Goal: Communication & Community: Answer question/provide support

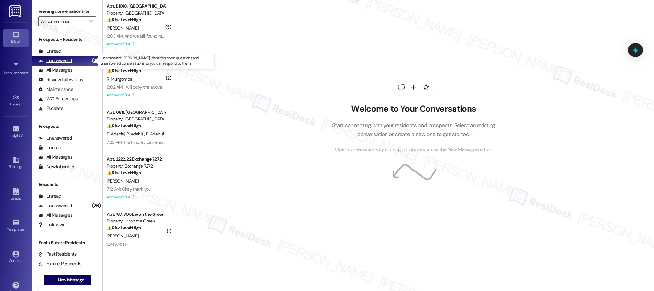
click at [79, 60] on div "Unanswered (26)" at bounding box center [67, 61] width 71 height 10
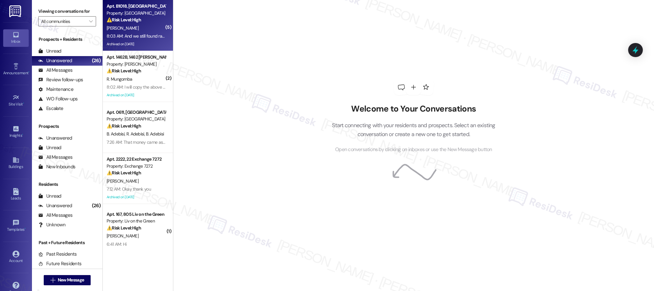
click at [139, 31] on div "[PERSON_NAME]" at bounding box center [136, 28] width 60 height 8
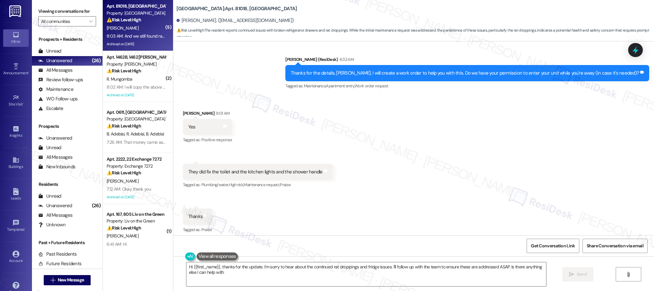
type textarea "Hi {{first_name}}, thanks for the update. I'm sorry to hear about the continued…"
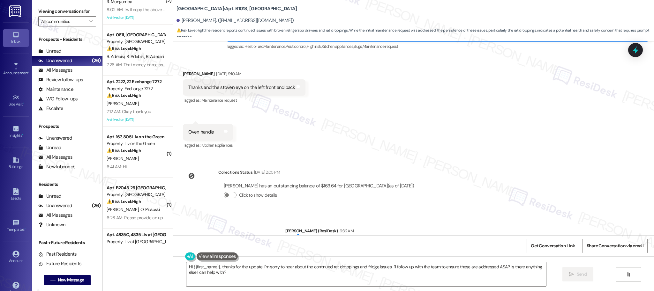
scroll to position [148, 0]
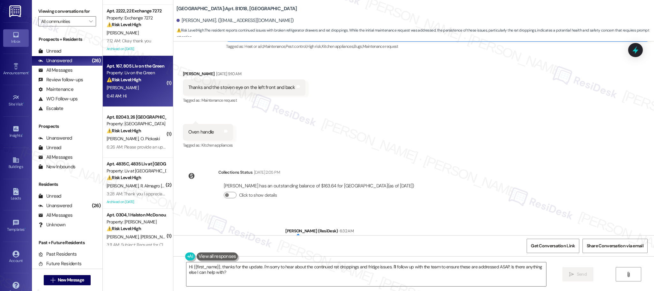
click at [134, 89] on div "[PERSON_NAME]" at bounding box center [136, 88] width 60 height 8
type textarea "Hi {{first_name}}, thanks for the update. I'm sorry to hear about the continued…"
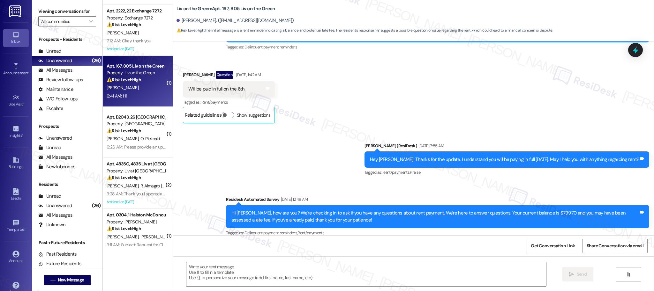
type textarea "Fetching suggested responses. Please feel free to read through the conversation…"
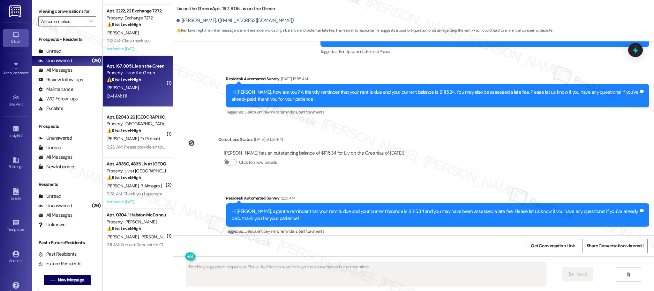
scroll to position [1079, 0]
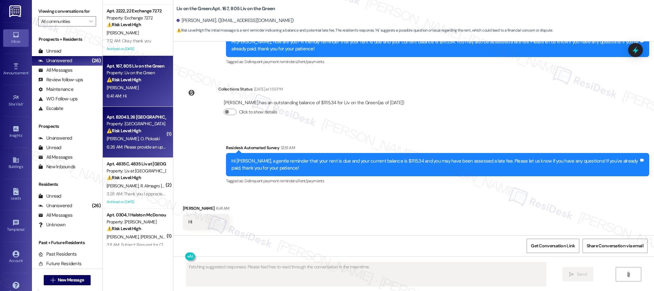
click at [132, 142] on div "[PERSON_NAME] [PERSON_NAME]" at bounding box center [136, 139] width 60 height 8
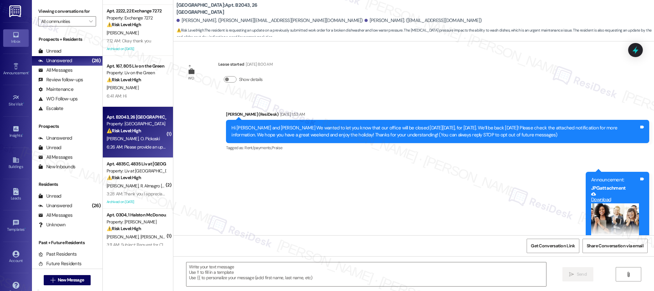
scroll to position [2941, 0]
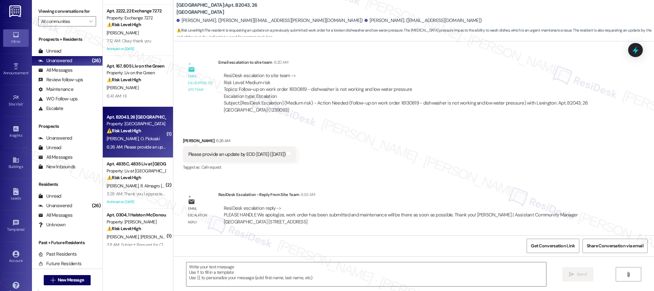
type textarea "Fetching suggested responses. Please feel free to read through the conversation…"
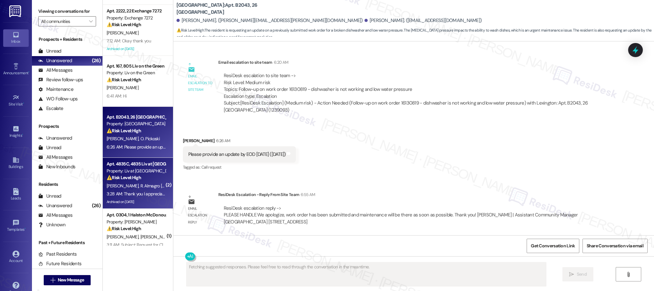
click at [137, 191] on div "3:28 AM: Thank you I appreciate it 3:28 AM: Thank you I appreciate it" at bounding box center [138, 194] width 63 height 6
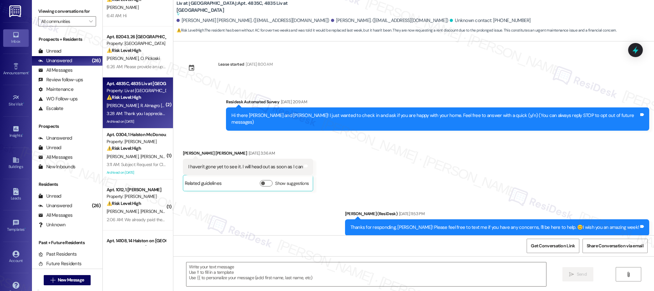
scroll to position [248, 0]
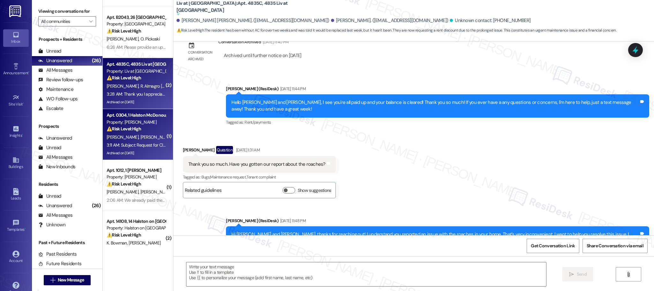
type textarea "Fetching suggested responses. Please feel free to read through the conversation…"
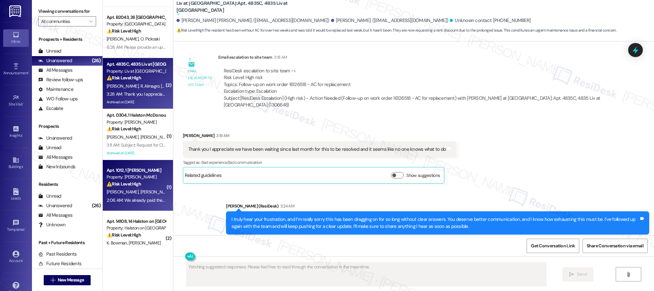
scroll to position [279, 0]
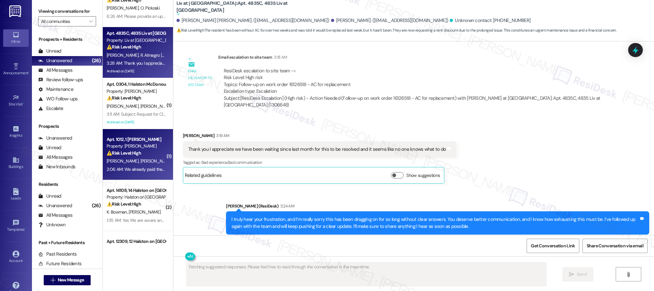
click at [140, 160] on span "[PERSON_NAME]" at bounding box center [156, 161] width 32 height 6
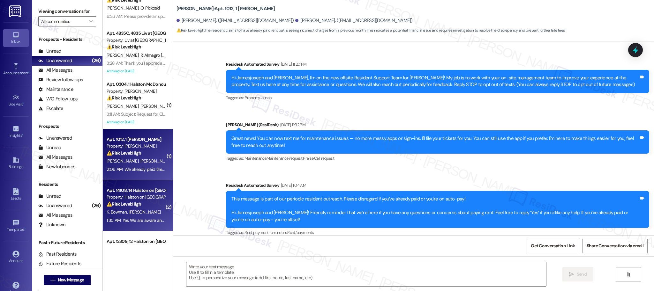
scroll to position [2753, 0]
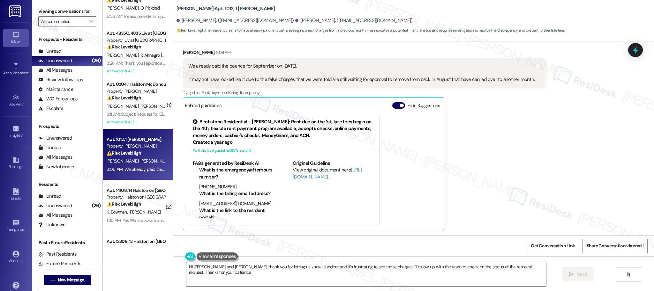
type textarea "Hi [PERSON_NAME] and [PERSON_NAME], thank you for letting us know! I understand…"
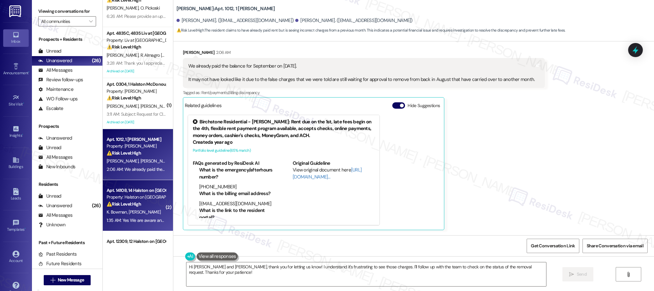
click at [143, 220] on div "1:35 AM: Yes We are aware and will take care of [DATE] 1:35 AM: Yes We are awar…" at bounding box center [157, 221] width 100 height 6
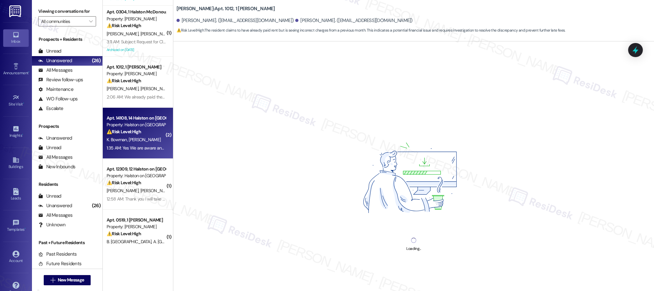
scroll to position [376, 0]
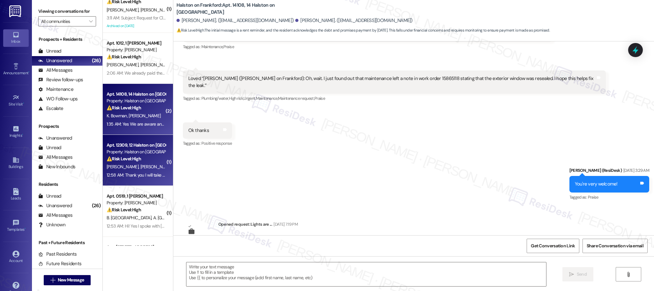
type textarea "Fetching suggested responses. Please feel free to read through the conversation…"
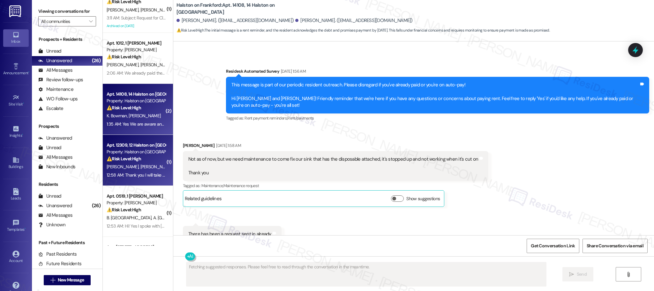
click at [131, 155] on div "Property: Halston on [GEOGRAPHIC_DATA]" at bounding box center [136, 152] width 59 height 7
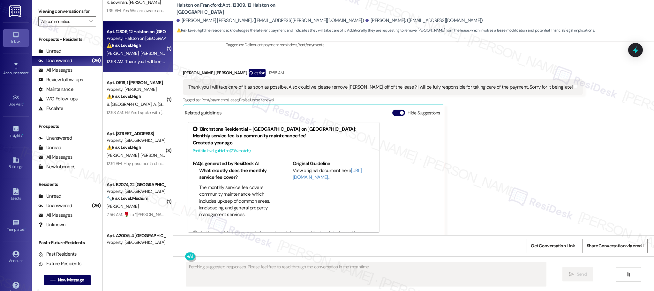
scroll to position [505, 0]
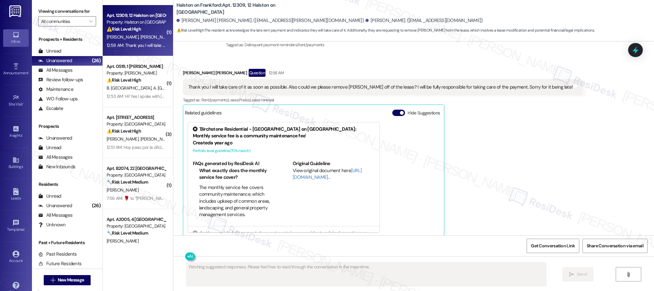
click at [133, 81] on div "( 1 ) Apt. 0304, 1 [PERSON_NAME] Property: [PERSON_NAME] ⚠️ Risk Level: High Th…" at bounding box center [138, 123] width 70 height 246
click at [133, 81] on strong "⚠️ Risk Level: High" at bounding box center [124, 80] width 34 height 6
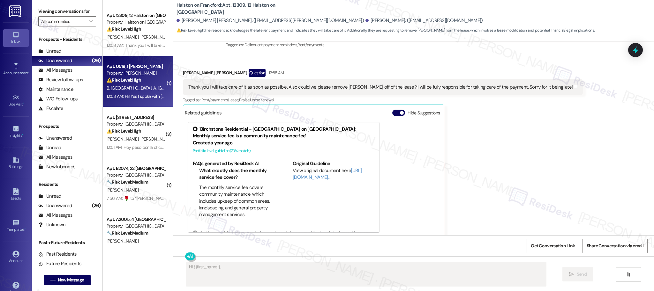
scroll to position [228, 0]
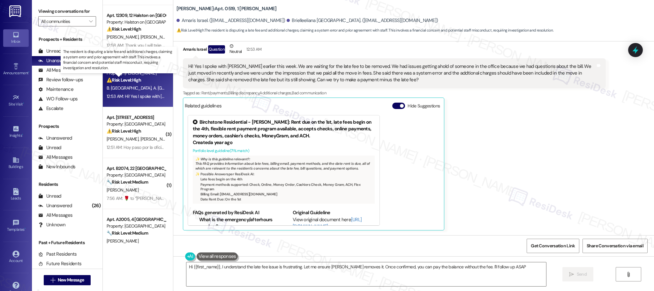
type textarea "Hi {{first_name}}, I understand the late fee issue is frustrating. Let me ensur…"
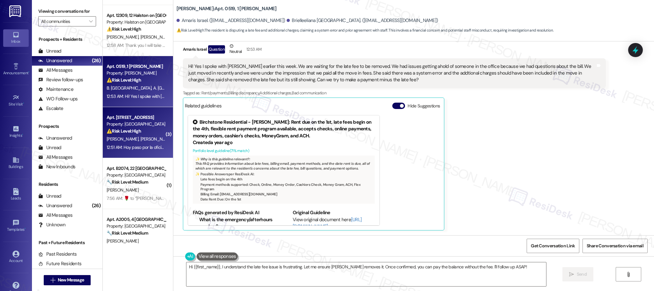
click at [122, 134] on div "⚠️ Risk Level: High The resident is disputing the rent balance and late fee, cl…" at bounding box center [136, 131] width 59 height 7
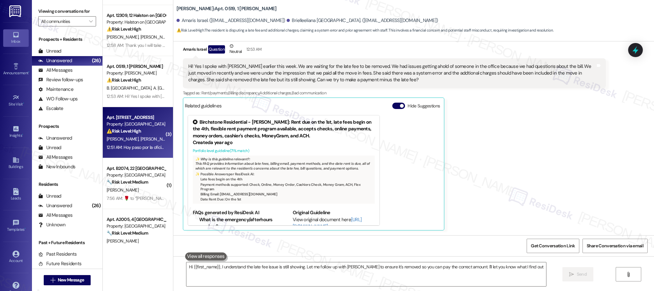
type textarea "Hi {{first_name}}, I understand the late fee issue is still showing. Let me fol…"
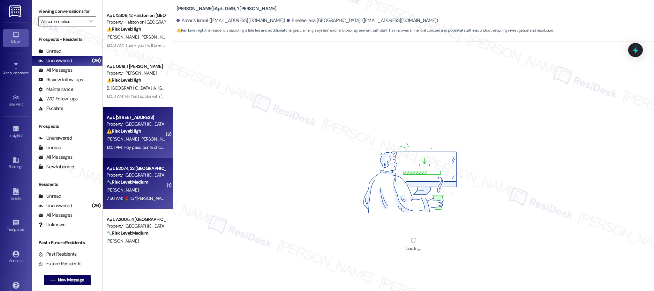
click at [137, 173] on div "Property: [GEOGRAPHIC_DATA]" at bounding box center [136, 175] width 59 height 7
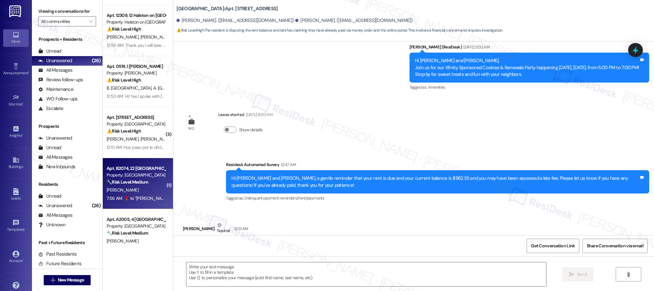
scroll to position [1377, 0]
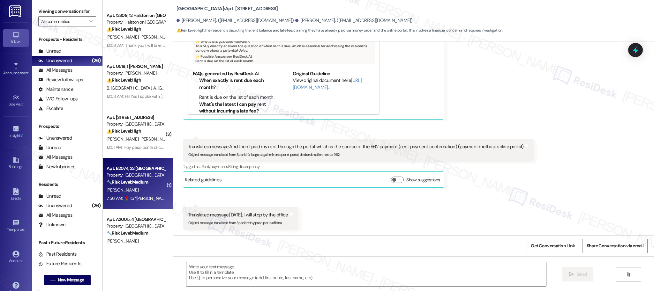
type textarea "Fetching suggested responses. Please feel free to read through the conversation…"
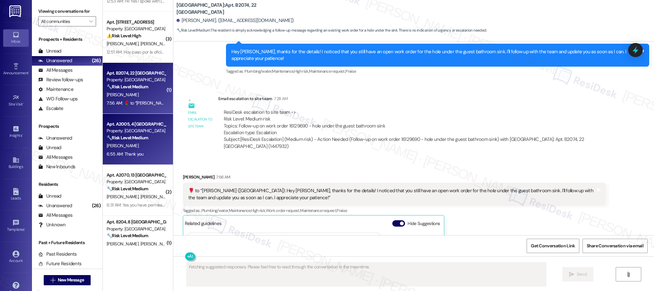
scroll to position [607, 0]
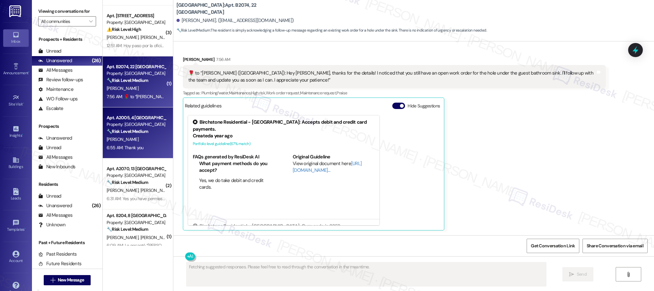
click at [134, 139] on div "[PERSON_NAME]" at bounding box center [136, 140] width 60 height 8
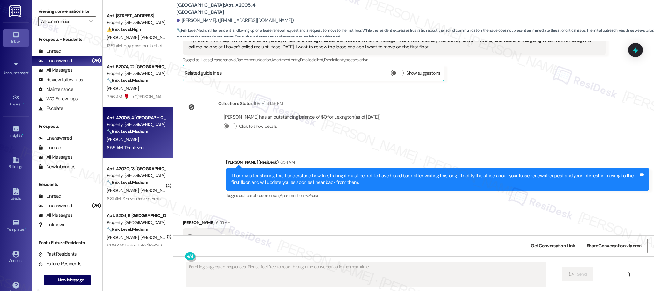
scroll to position [3610, 0]
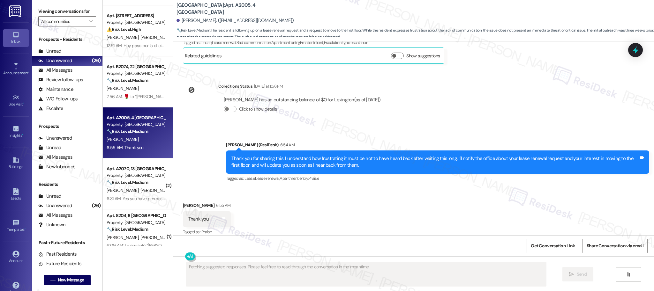
click at [138, 176] on div "Property: [GEOGRAPHIC_DATA]" at bounding box center [136, 175] width 59 height 7
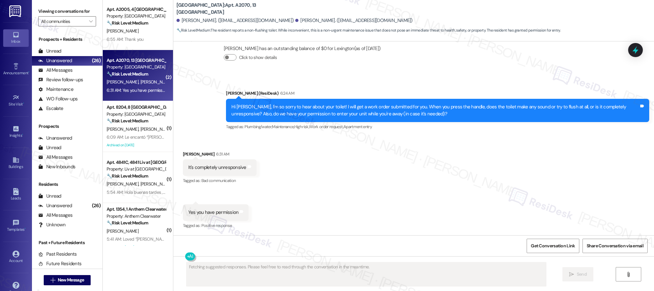
scroll to position [721, 0]
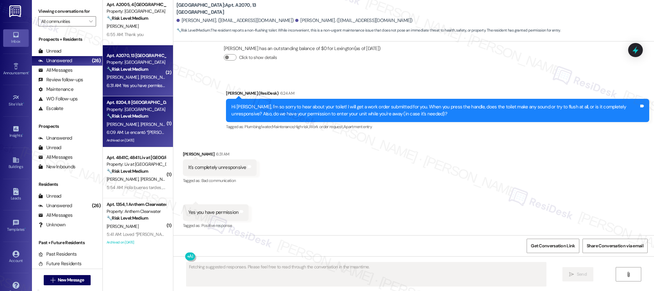
click at [131, 115] on strong "🔧 Risk Level: Medium" at bounding box center [127, 116] width 41 height 6
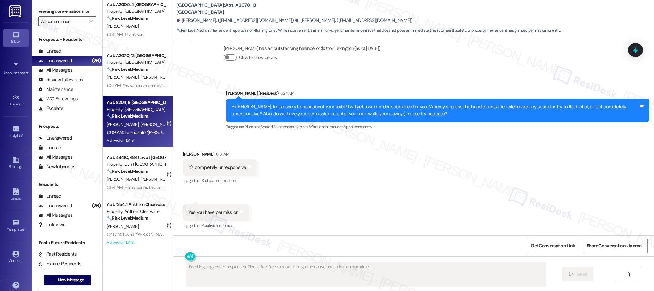
click at [132, 168] on strong "🔧 Risk Level: Medium" at bounding box center [127, 171] width 41 height 6
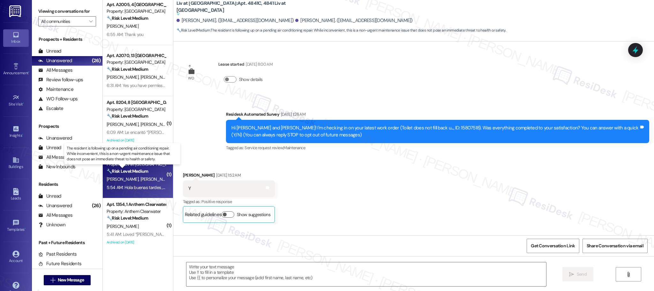
scroll to position [2447, 0]
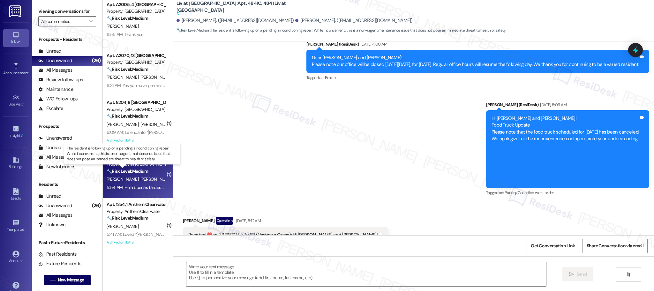
type textarea "Fetching suggested responses. Please feel free to read through the conversation…"
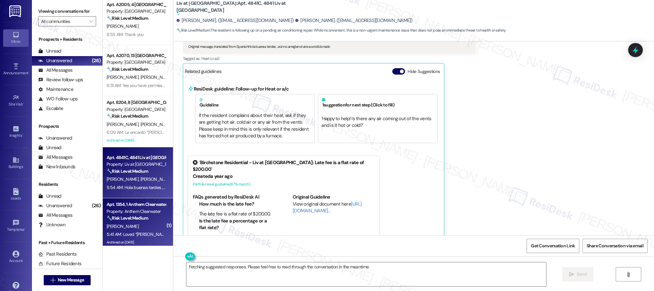
click at [127, 225] on div "[PERSON_NAME]" at bounding box center [136, 227] width 60 height 8
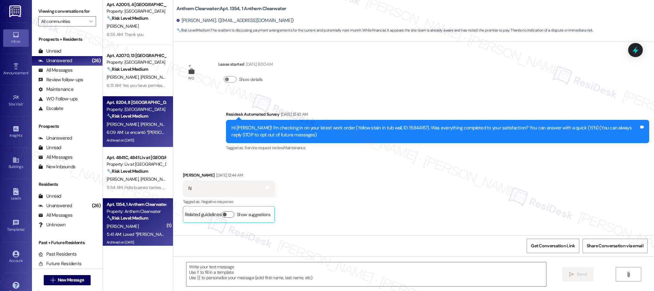
scroll to position [8168, 0]
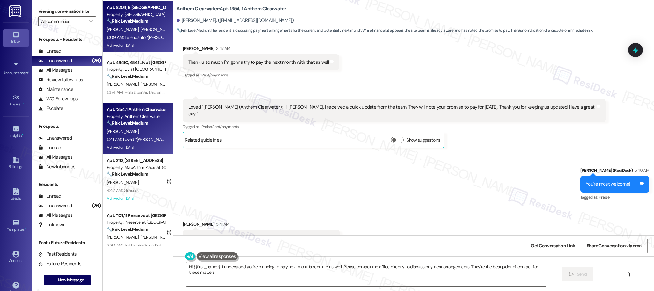
type textarea "Hi {{first_name}}, I understand you're planning to pay next month's rent late a…"
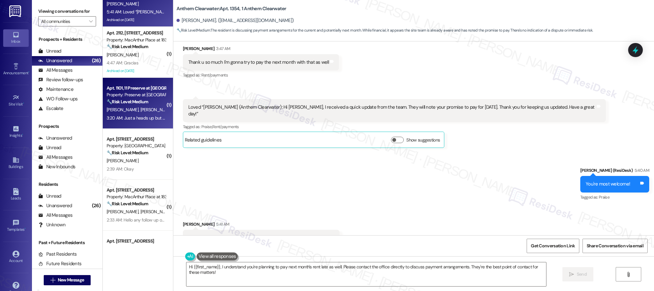
scroll to position [944, 0]
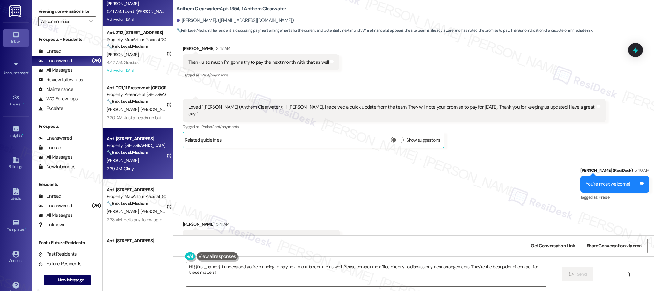
click at [138, 144] on div "Property: [GEOGRAPHIC_DATA]" at bounding box center [136, 145] width 59 height 7
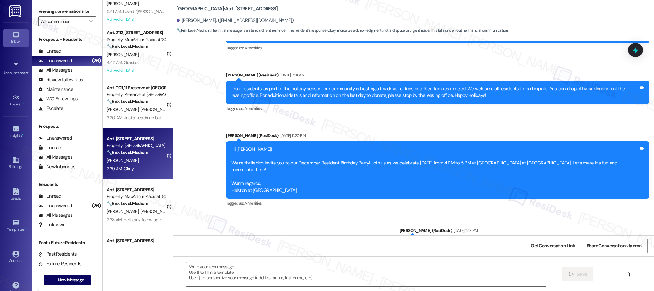
type textarea "Fetching suggested responses. Please feel free to read through the conversation…"
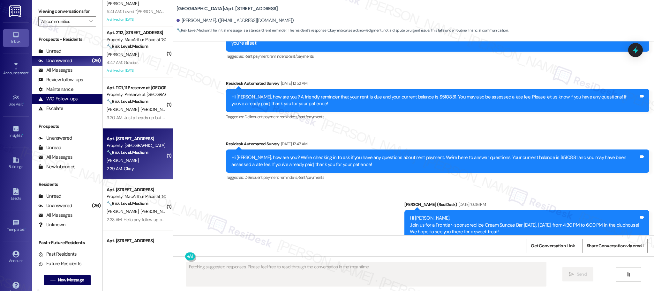
scroll to position [4139, 0]
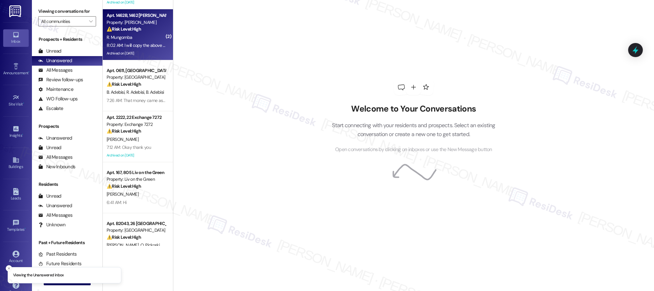
scroll to position [45, 0]
